Goal: Task Accomplishment & Management: Use online tool/utility

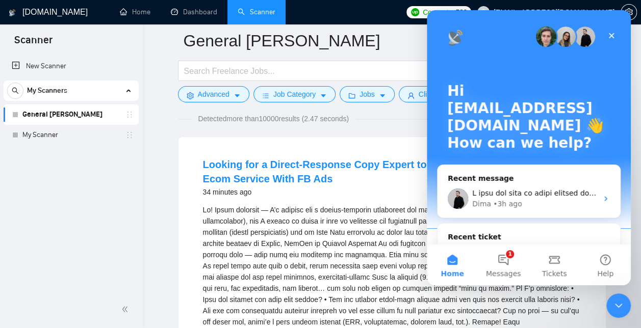
click at [85, 119] on link "General [PERSON_NAME]" at bounding box center [70, 115] width 97 height 20
click at [611, 31] on div "Close" at bounding box center [611, 36] width 18 height 18
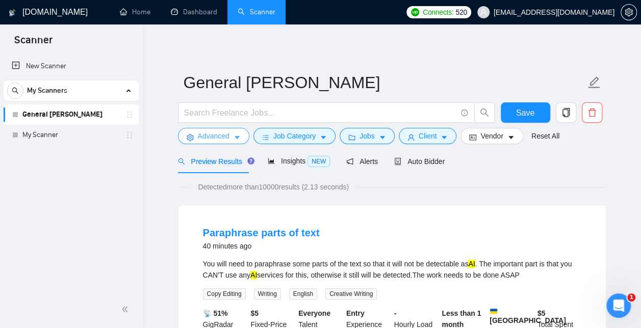
click at [239, 139] on icon "caret-down" at bounding box center [237, 137] width 7 height 7
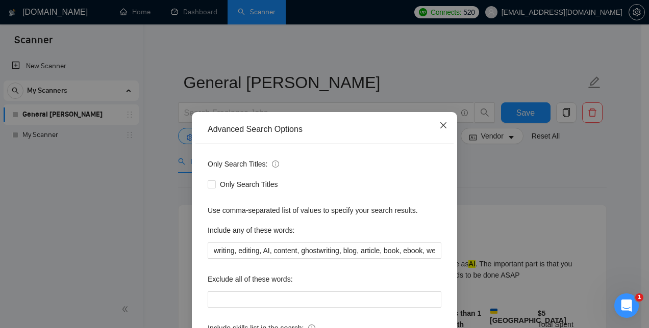
click at [442, 123] on icon "close" at bounding box center [443, 125] width 6 height 6
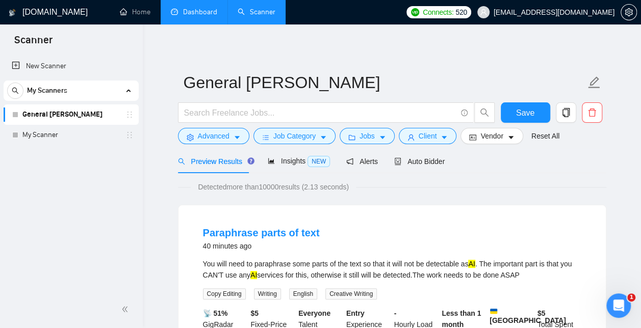
click at [193, 8] on link "Dashboard" at bounding box center [194, 12] width 46 height 9
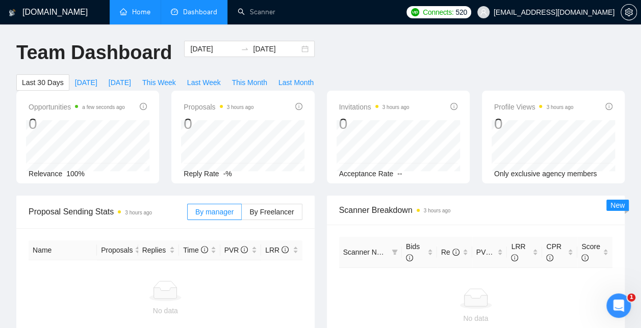
click at [140, 12] on link "Home" at bounding box center [135, 12] width 31 height 9
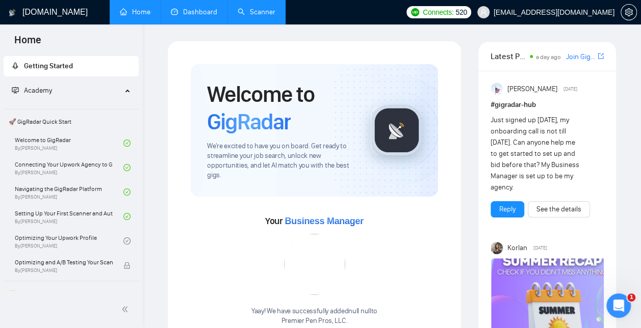
click at [259, 16] on link "Scanner" at bounding box center [257, 12] width 38 height 9
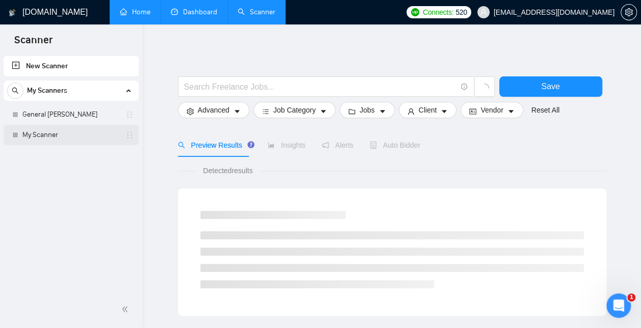
click at [52, 137] on link "My Scanner" at bounding box center [70, 135] width 97 height 20
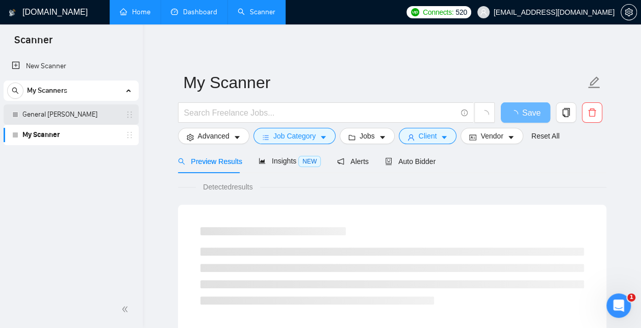
click at [74, 118] on link "General [PERSON_NAME]" at bounding box center [70, 115] width 97 height 20
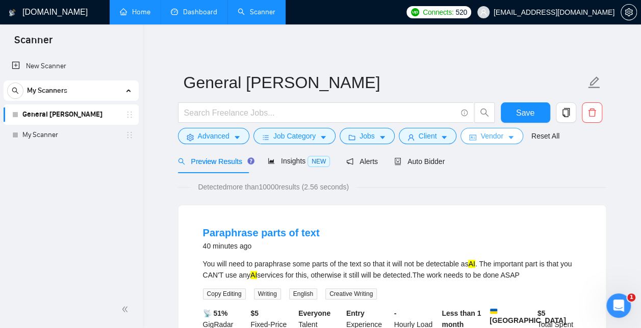
click at [480, 137] on span "Vendor" at bounding box center [491, 136] width 22 height 11
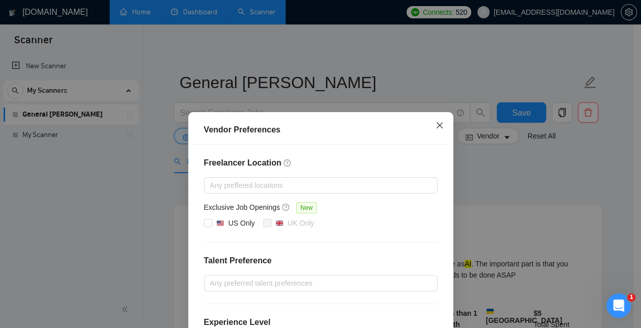
click at [436, 126] on icon "close" at bounding box center [440, 125] width 8 height 8
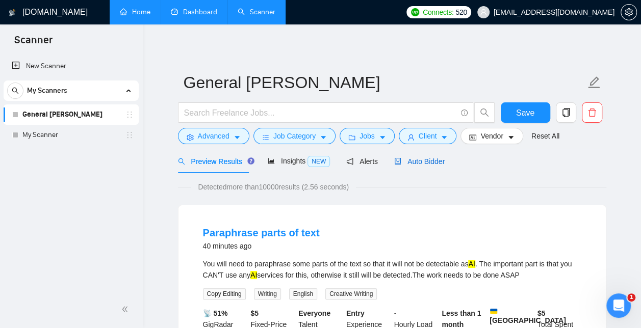
click at [412, 161] on span "Auto Bidder" at bounding box center [419, 162] width 50 height 8
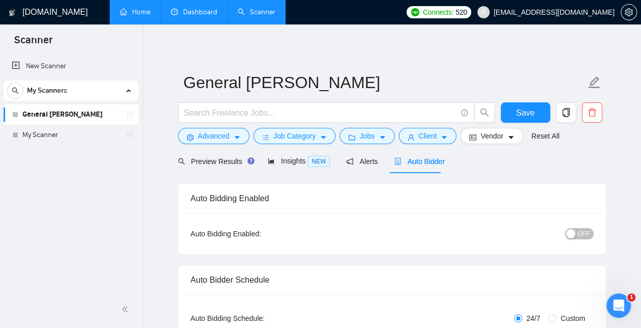
click at [569, 234] on div "button" at bounding box center [570, 234] width 9 height 9
click at [529, 109] on span "Save" at bounding box center [525, 113] width 18 height 13
click at [622, 307] on icon "Open Intercom Messenger" at bounding box center [617, 304] width 17 height 17
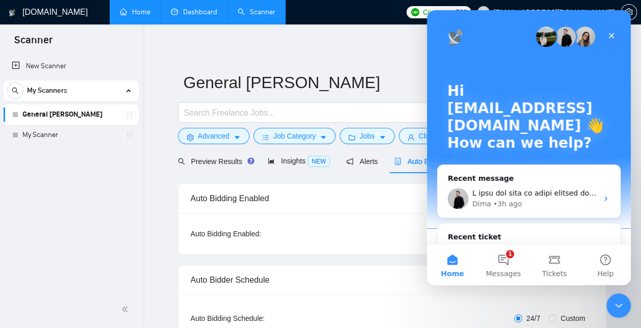
click at [498, 65] on div "Hi [EMAIL_ADDRESS][DOMAIN_NAME] 👋 How can we help?" at bounding box center [529, 119] width 184 height 218
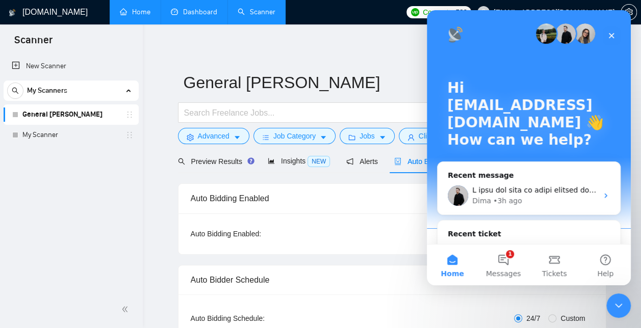
click at [589, 124] on p "Hi [EMAIL_ADDRESS][DOMAIN_NAME] 👋" at bounding box center [528, 106] width 163 height 52
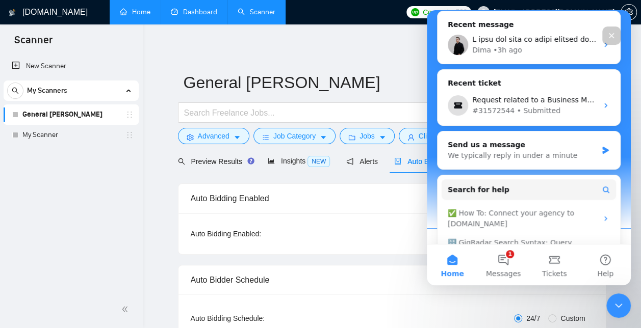
scroll to position [219, 0]
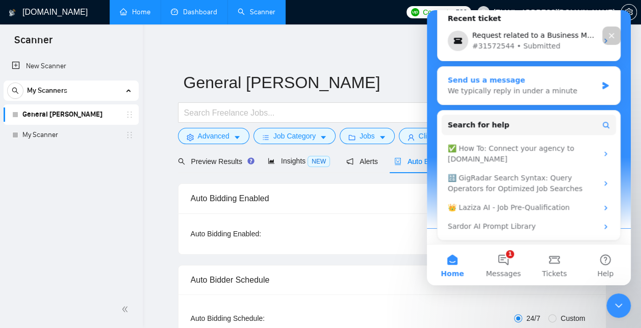
click at [527, 86] on div "We typically reply in under a minute" at bounding box center [522, 91] width 149 height 11
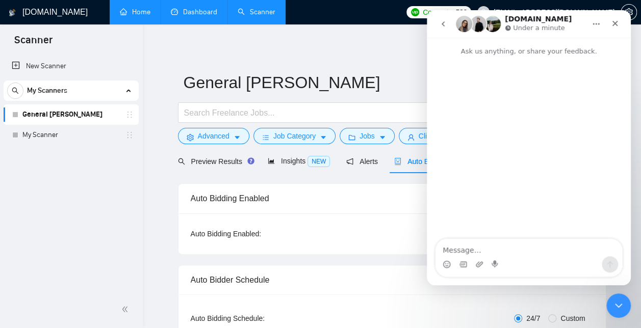
scroll to position [0, 0]
click at [442, 20] on icon "go back" at bounding box center [443, 24] width 8 height 8
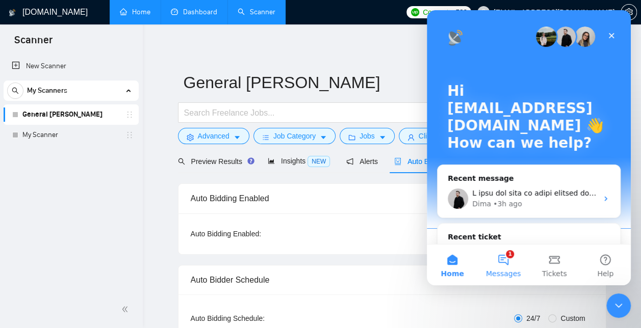
click at [510, 259] on button "1 Messages" at bounding box center [503, 265] width 51 height 41
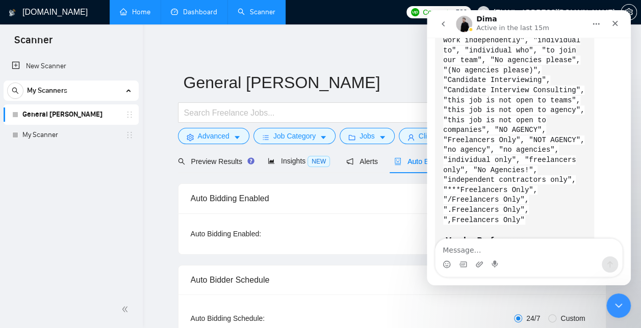
scroll to position [1576, 0]
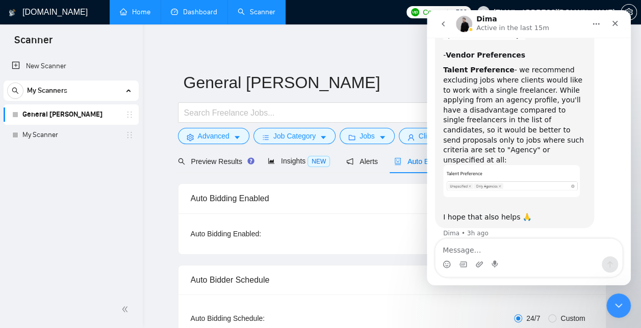
click at [466, 251] on textarea "Message…" at bounding box center [529, 247] width 187 height 17
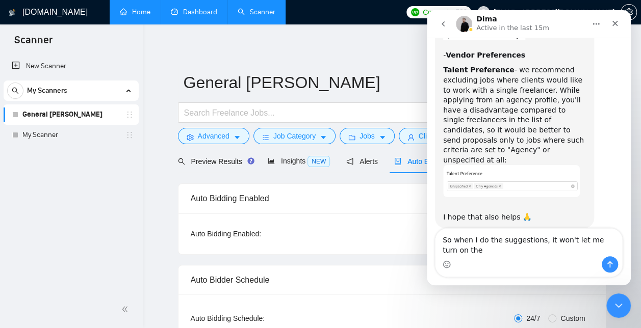
scroll to position [1586, 0]
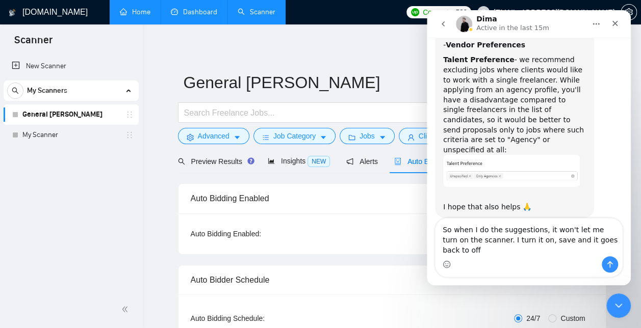
type textarea "So when I do the suggestions, it won't let me turn on the scanner. I turn it on…"
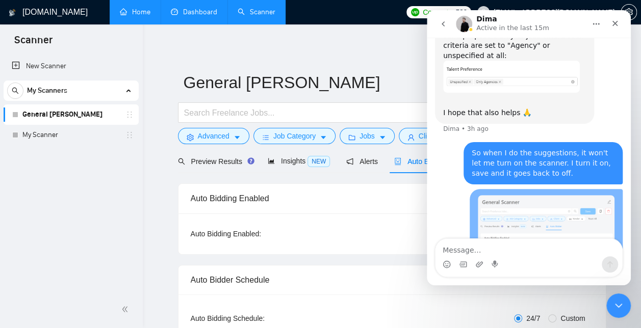
scroll to position [1703, 0]
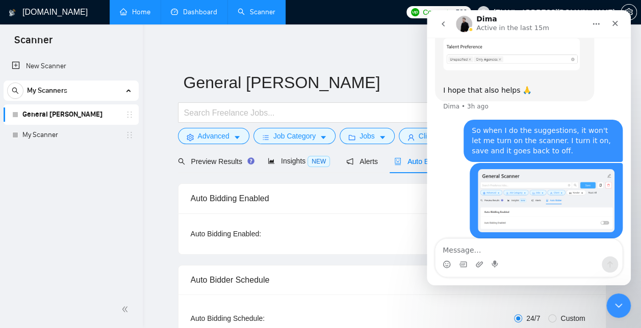
click at [490, 250] on textarea "Message…" at bounding box center [529, 247] width 187 height 17
click at [618, 21] on icon "Close" at bounding box center [616, 24] width 6 height 6
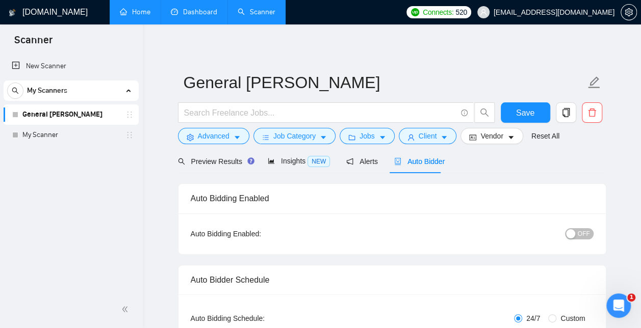
click at [83, 116] on link "General [PERSON_NAME]" at bounding box center [70, 115] width 97 height 20
click at [491, 133] on span "Vendor" at bounding box center [491, 136] width 22 height 11
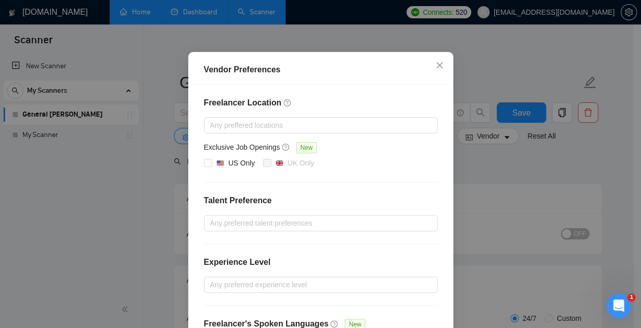
scroll to position [141, 0]
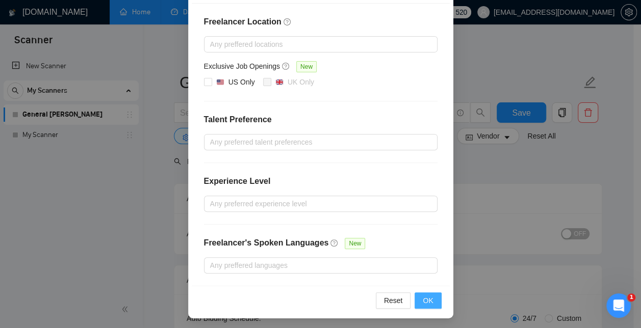
click at [417, 295] on button "OK" at bounding box center [428, 301] width 27 height 16
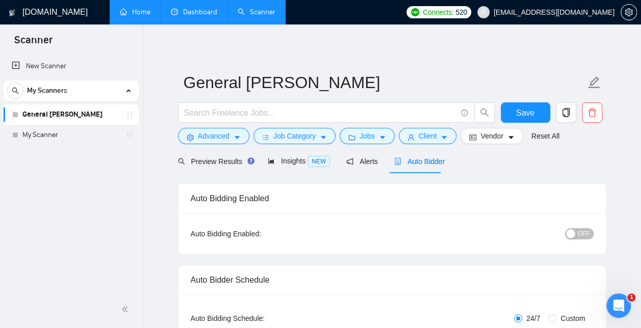
click at [571, 235] on div "button" at bounding box center [570, 234] width 9 height 9
click at [522, 108] on span "Save" at bounding box center [525, 113] width 18 height 13
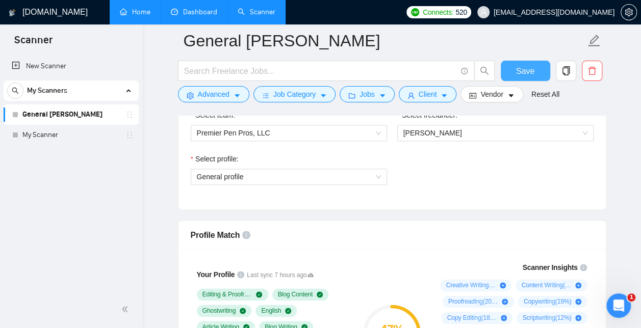
scroll to position [15, 0]
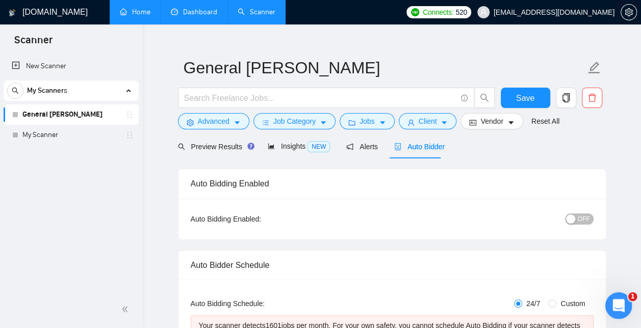
click at [615, 299] on icon "Open Intercom Messenger" at bounding box center [617, 304] width 17 height 17
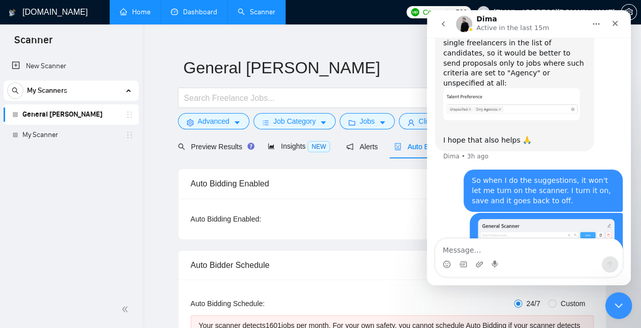
scroll to position [1703, 0]
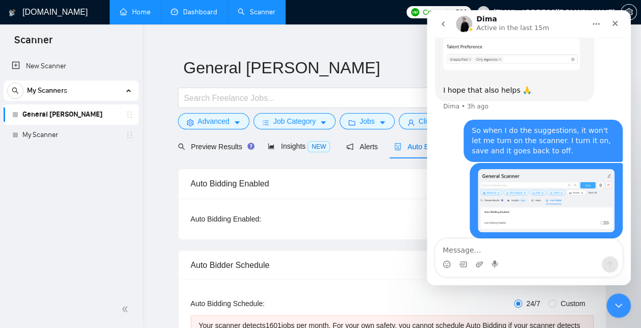
click at [548, 20] on div "Dima Active in the last 15m" at bounding box center [521, 24] width 130 height 18
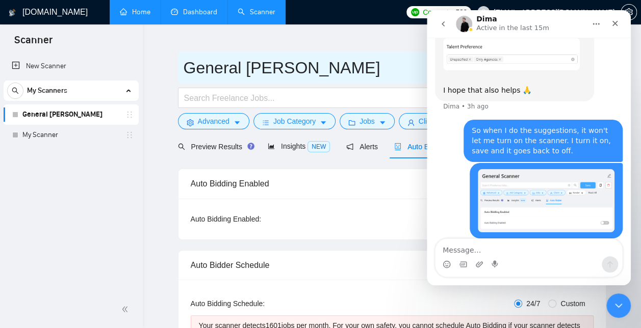
click at [371, 68] on input "General [PERSON_NAME]" at bounding box center [385, 68] width 402 height 26
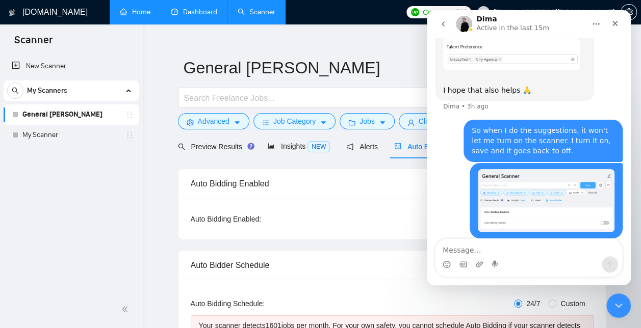
click at [115, 235] on div "New Scanner My Scanners General Scanner My Scanner" at bounding box center [71, 172] width 143 height 237
click at [619, 24] on div "Close" at bounding box center [615, 23] width 18 height 18
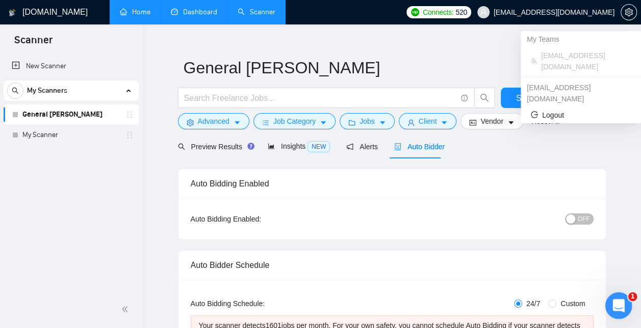
click at [617, 306] on icon "Open Intercom Messenger" at bounding box center [617, 304] width 17 height 17
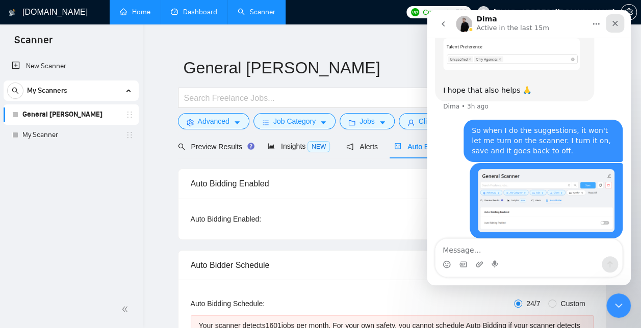
click at [619, 24] on icon "Close" at bounding box center [615, 23] width 8 height 8
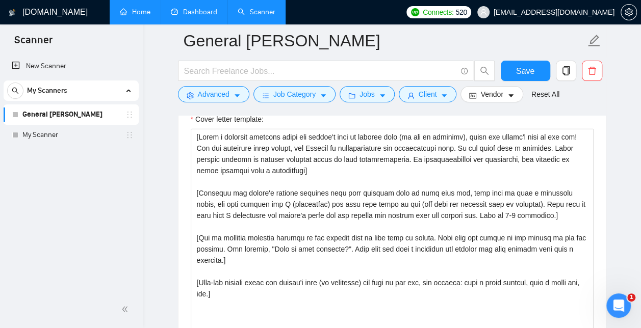
scroll to position [1226, 0]
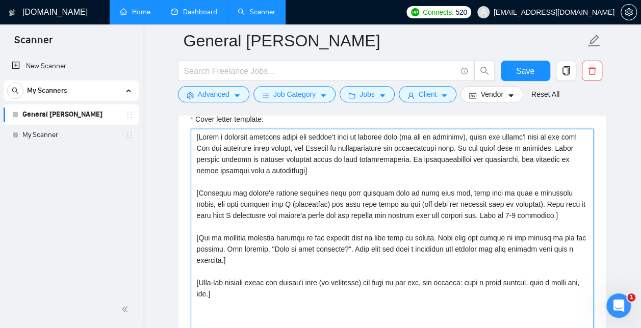
click at [543, 215] on textarea "Cover letter template:" at bounding box center [392, 244] width 403 height 230
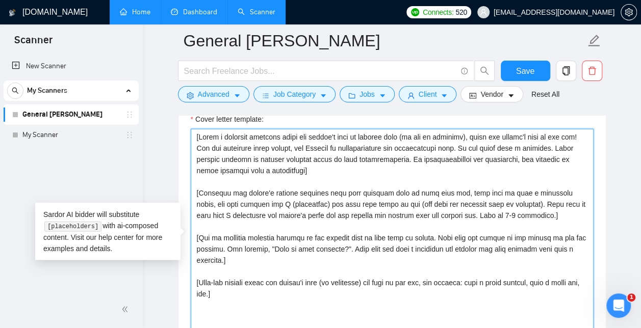
click at [276, 255] on textarea "Cover letter template:" at bounding box center [392, 244] width 403 height 230
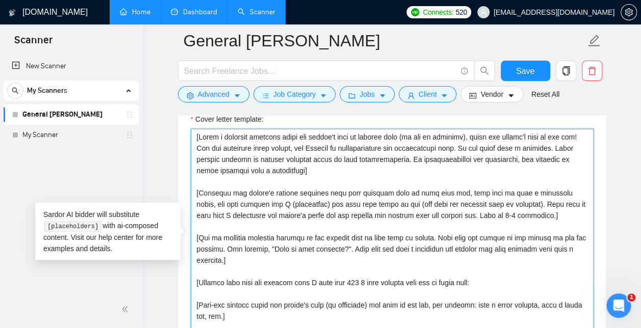
paste textarea "[URL][DOMAIN_NAME][PERSON_NAME]"
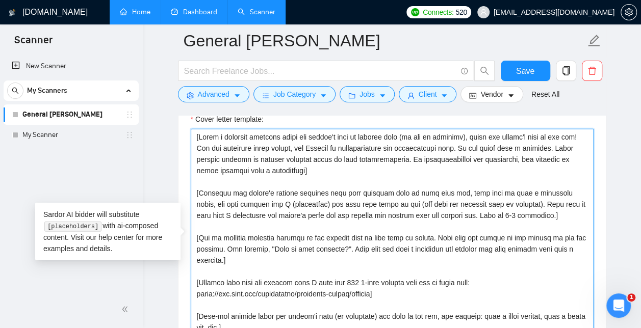
click at [405, 288] on textarea "Cover letter template:" at bounding box center [392, 244] width 403 height 230
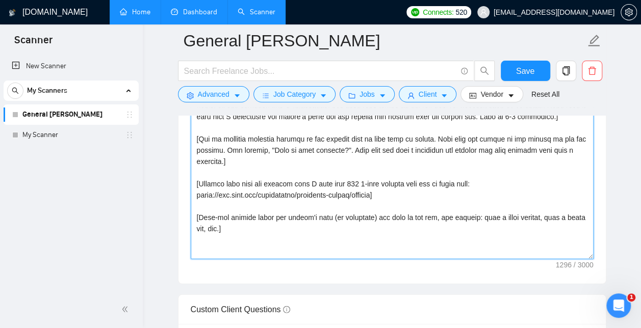
scroll to position [1326, 0]
click at [280, 228] on textarea "Cover letter template:" at bounding box center [392, 144] width 403 height 230
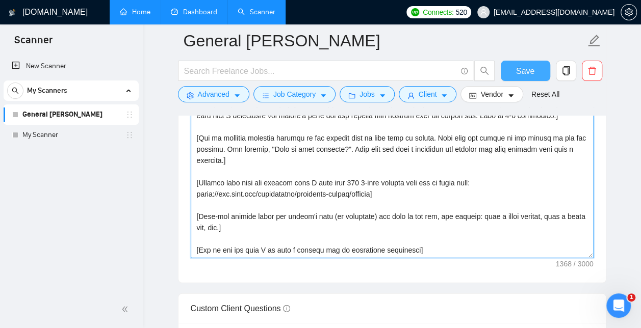
type textarea "[Write a personal greeting using the client's name or company name (if any is p…"
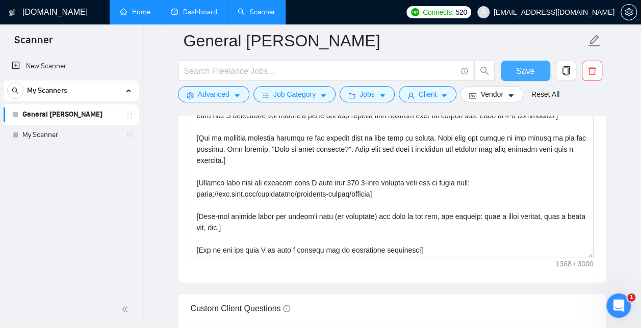
click at [520, 70] on span "Save" at bounding box center [525, 71] width 18 height 13
click at [209, 94] on span "Advanced" at bounding box center [214, 94] width 32 height 11
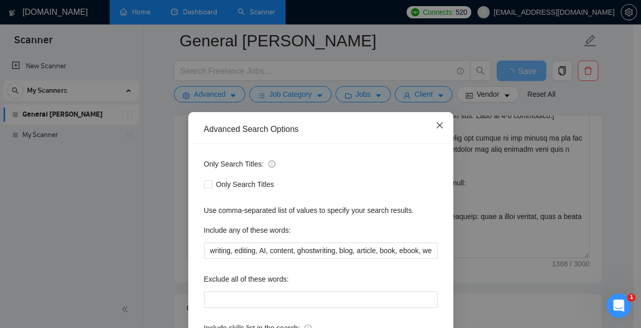
click at [436, 127] on icon "close" at bounding box center [439, 125] width 6 height 6
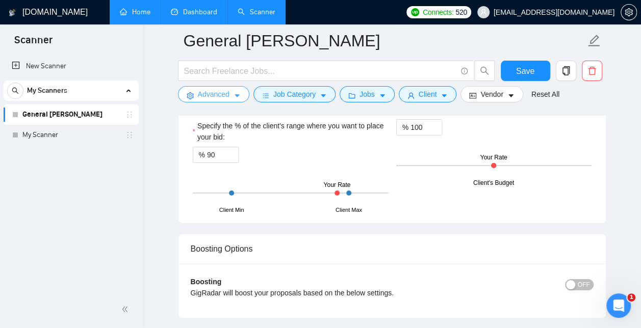
scroll to position [1829, 0]
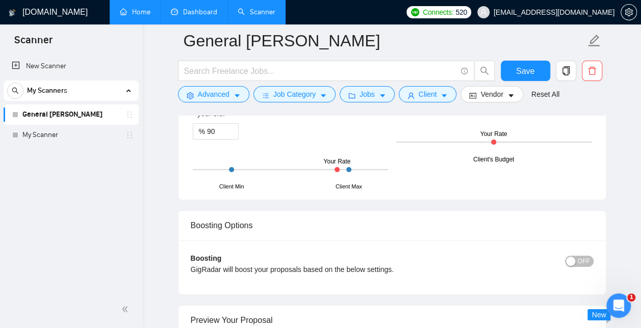
drag, startPoint x: 338, startPoint y: 166, endPoint x: 343, endPoint y: 166, distance: 5.6
click at [343, 166] on div "Client Min Client Max Your Rate" at bounding box center [290, 170] width 195 height 36
click at [523, 70] on span "Save" at bounding box center [525, 71] width 18 height 13
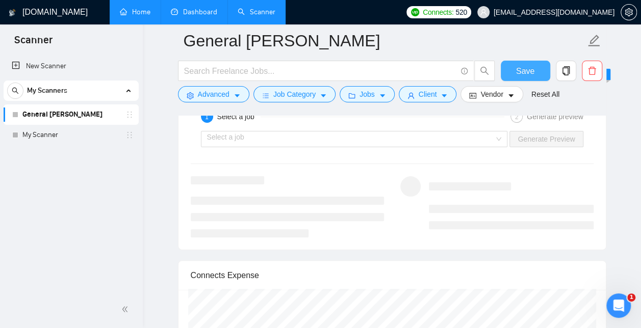
scroll to position [1979, 0]
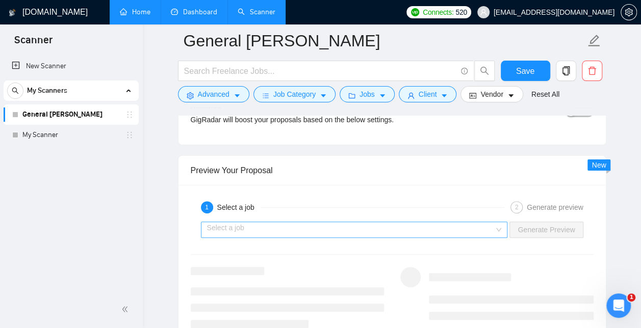
click at [252, 222] on input "search" at bounding box center [351, 229] width 288 height 15
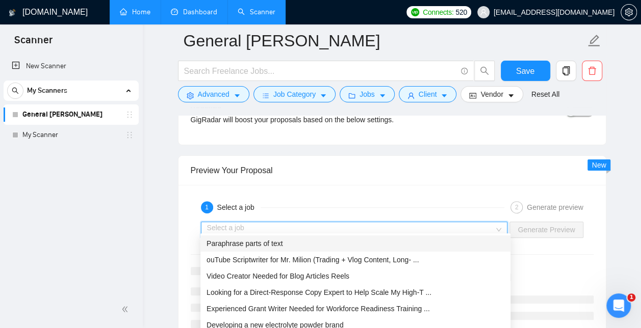
click at [258, 244] on span "Paraphrase parts of text" at bounding box center [245, 244] width 76 height 8
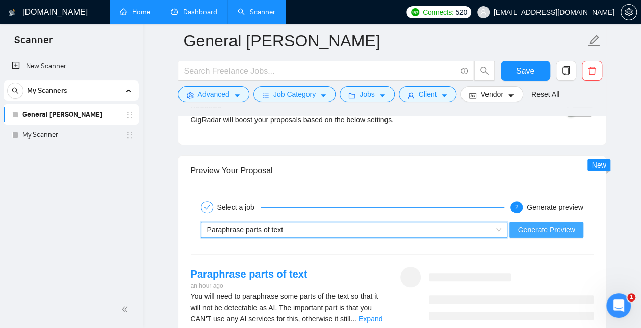
click at [548, 224] on span "Generate Preview" at bounding box center [546, 229] width 57 height 11
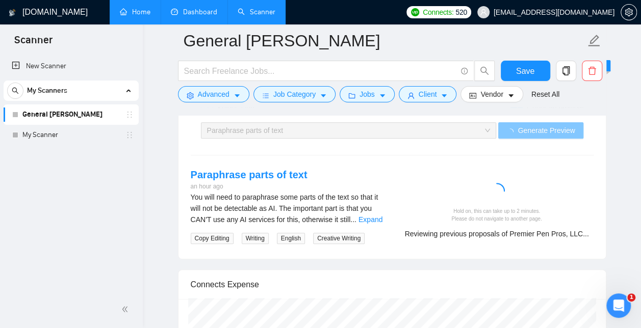
scroll to position [2079, 0]
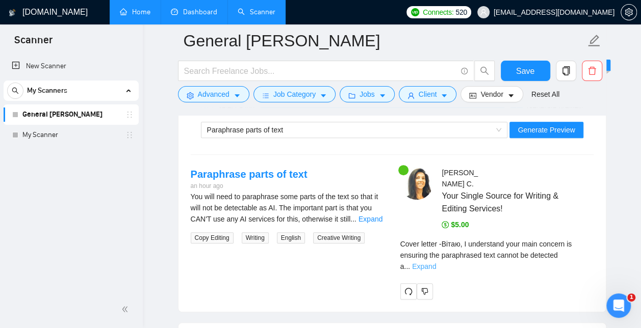
click at [436, 263] on link "Expand" at bounding box center [424, 267] width 24 height 8
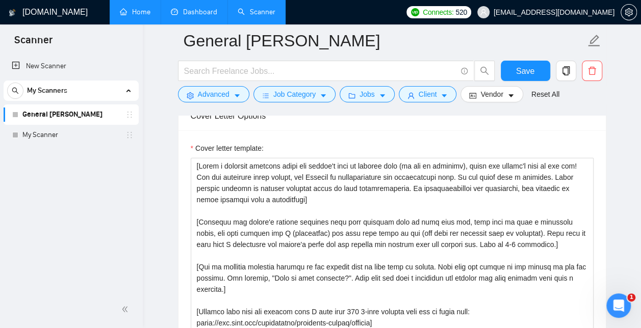
scroll to position [1197, 0]
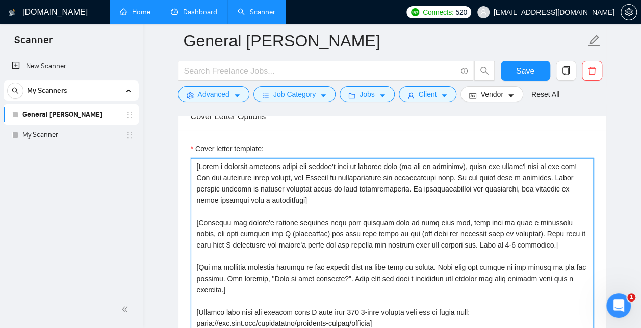
click at [578, 164] on textarea "Cover letter template:" at bounding box center [392, 274] width 403 height 230
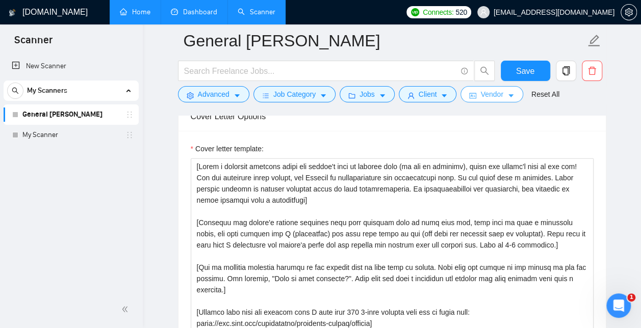
click at [496, 95] on span "Vendor" at bounding box center [491, 94] width 22 height 11
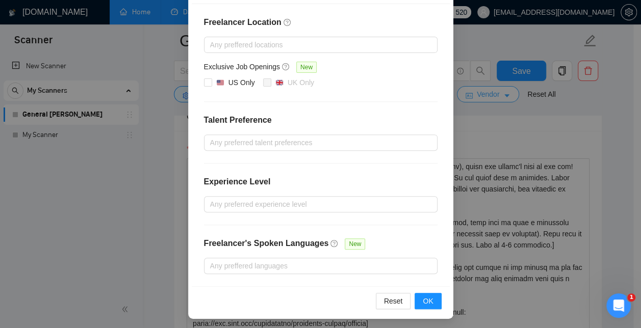
scroll to position [141, 0]
click at [583, 100] on div "Vendor Preferences Freelancer Location Any preffered locations Exclusive Job Op…" at bounding box center [320, 164] width 641 height 328
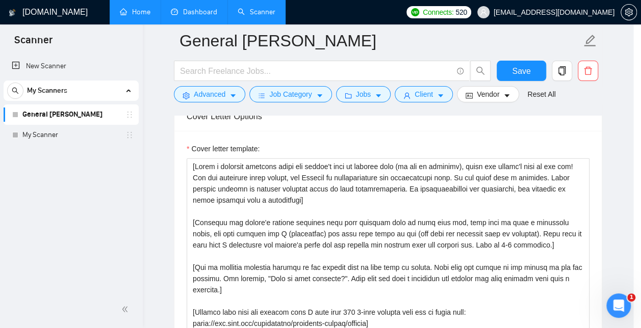
scroll to position [90, 0]
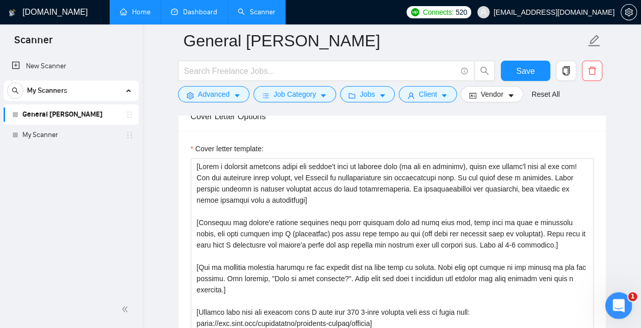
click at [614, 302] on icon "Open Intercom Messenger" at bounding box center [617, 304] width 17 height 17
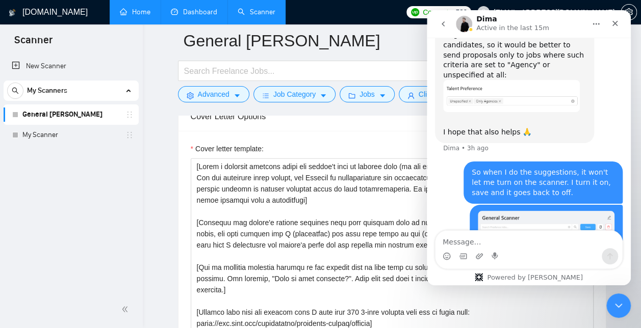
scroll to position [1711, 0]
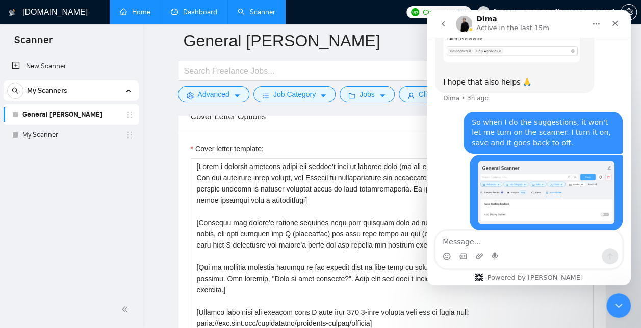
click at [497, 238] on textarea "Message…" at bounding box center [529, 239] width 187 height 17
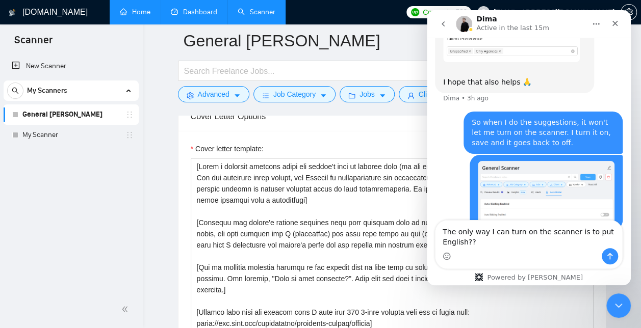
scroll to position [1721, 0]
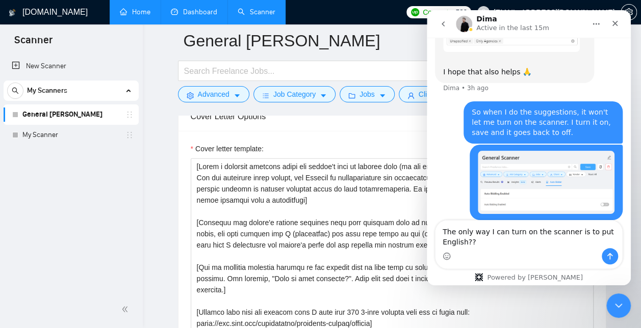
type textarea "The only way I can turn on the scanner is to put English?"
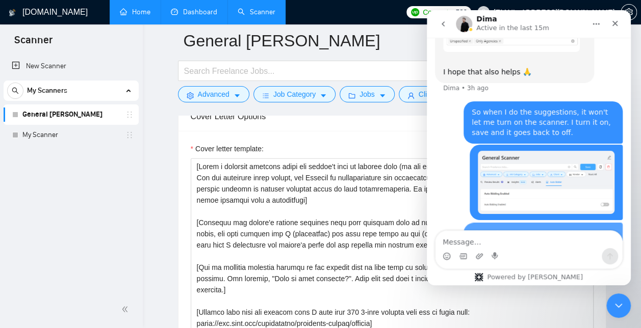
scroll to position [1743, 0]
